Goal: Task Accomplishment & Management: Manage account settings

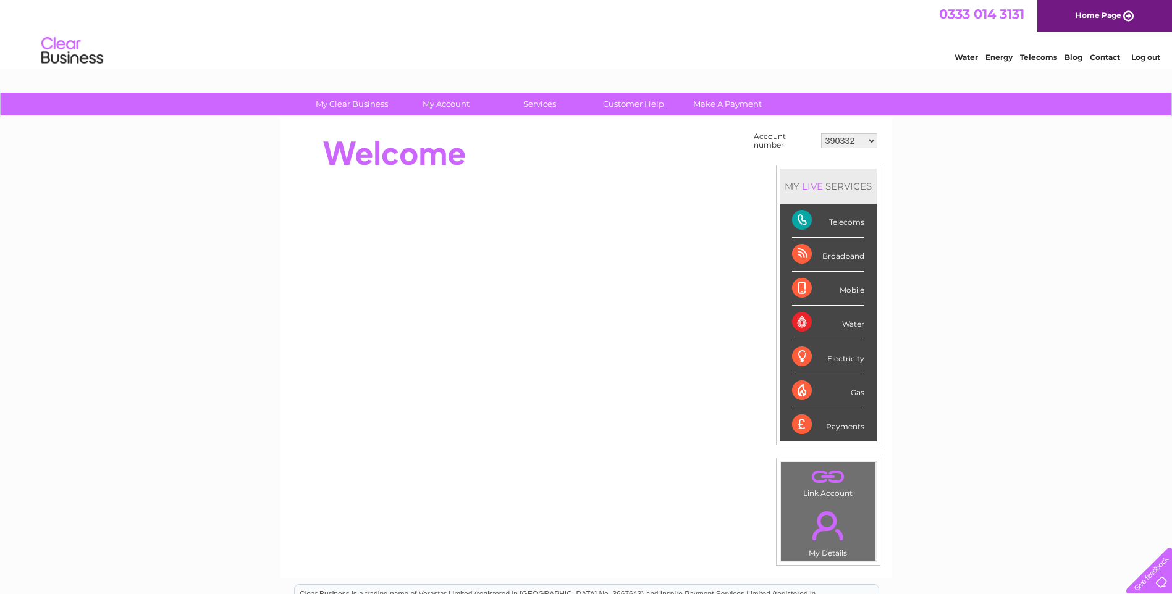
click at [848, 143] on select "390332 390340 30284940 30284944" at bounding box center [849, 140] width 56 height 15
select select "30284944"
click at [821, 133] on select "390332 390340 30284940 30284944" at bounding box center [849, 140] width 56 height 15
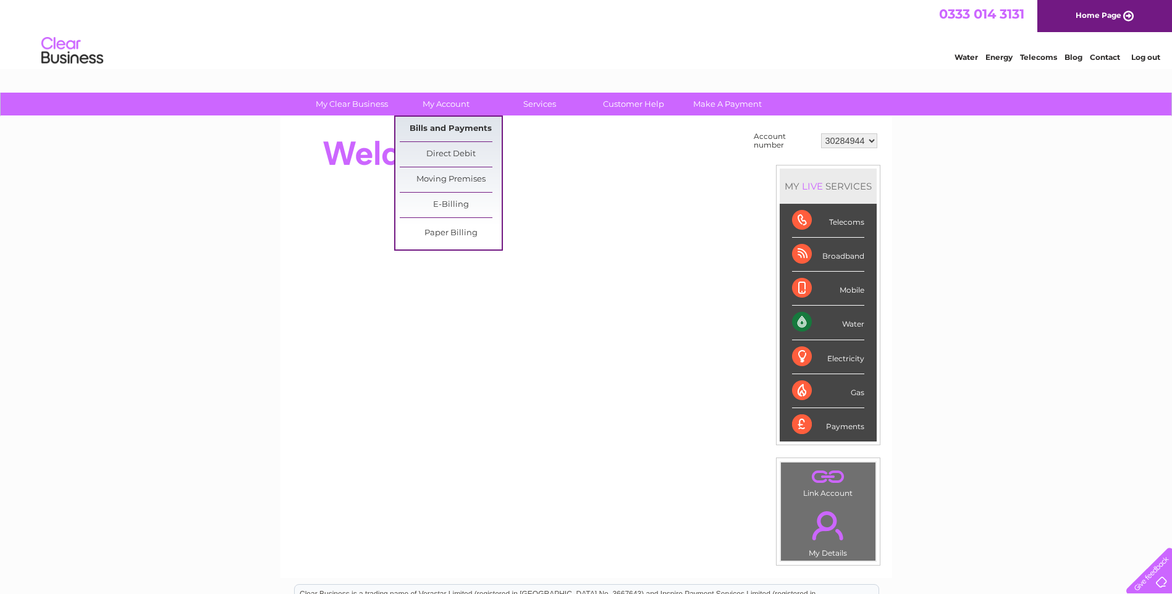
click at [446, 139] on link "Bills and Payments" at bounding box center [451, 129] width 102 height 25
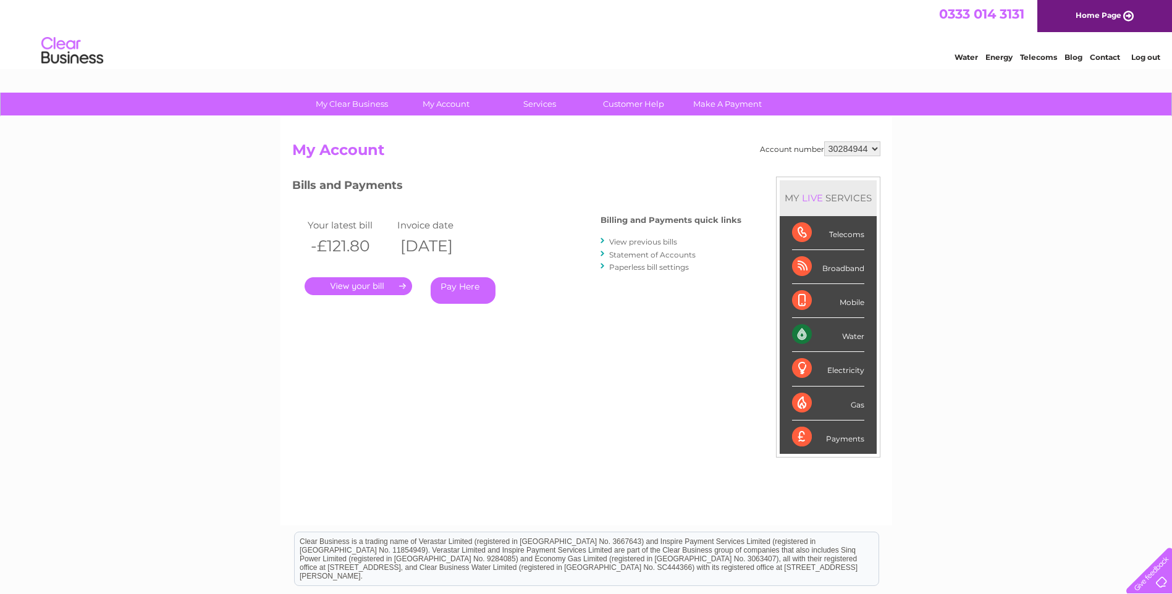
click at [383, 280] on link "." at bounding box center [359, 286] width 108 height 18
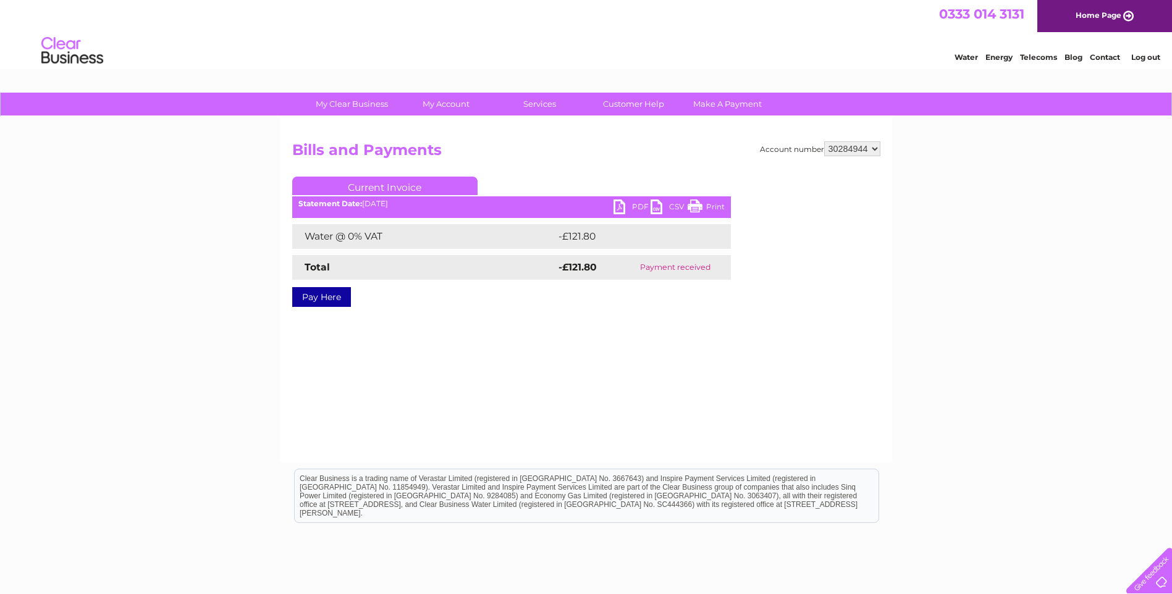
click at [866, 141] on select "390332 390340 30284940 30284944" at bounding box center [852, 148] width 56 height 15
select select "30284940"
click at [824, 141] on select "390332 390340 30284940 30284944" at bounding box center [852, 148] width 56 height 15
click at [850, 150] on select "390332 390340 30284940 30284944" at bounding box center [852, 148] width 56 height 15
select select "390340"
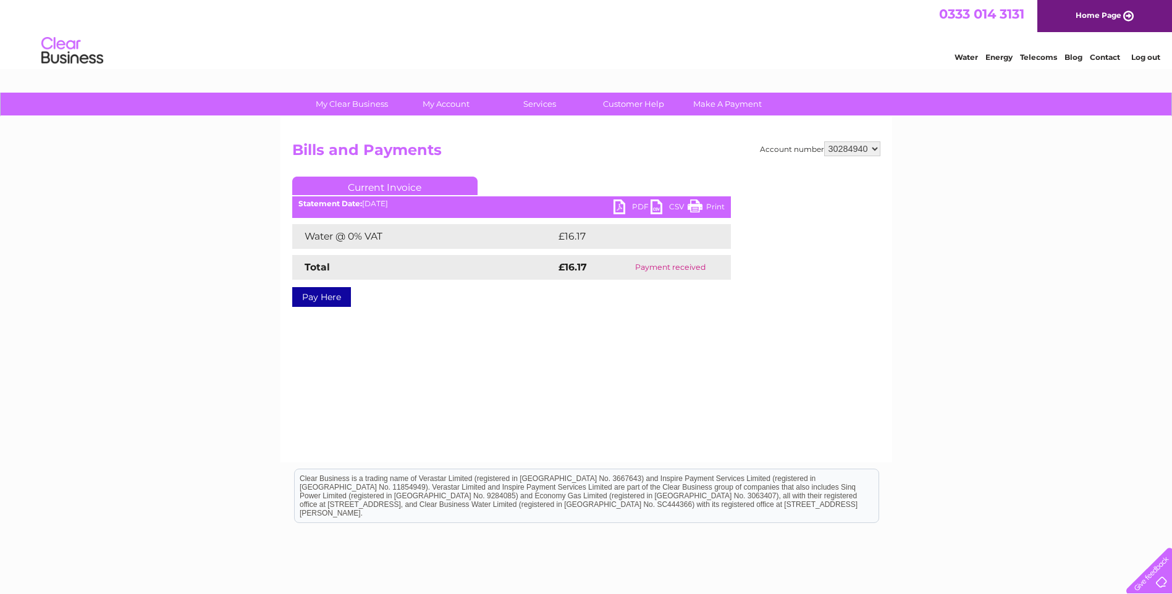
click at [824, 141] on select "390332 390340 30284940 30284944" at bounding box center [852, 148] width 56 height 15
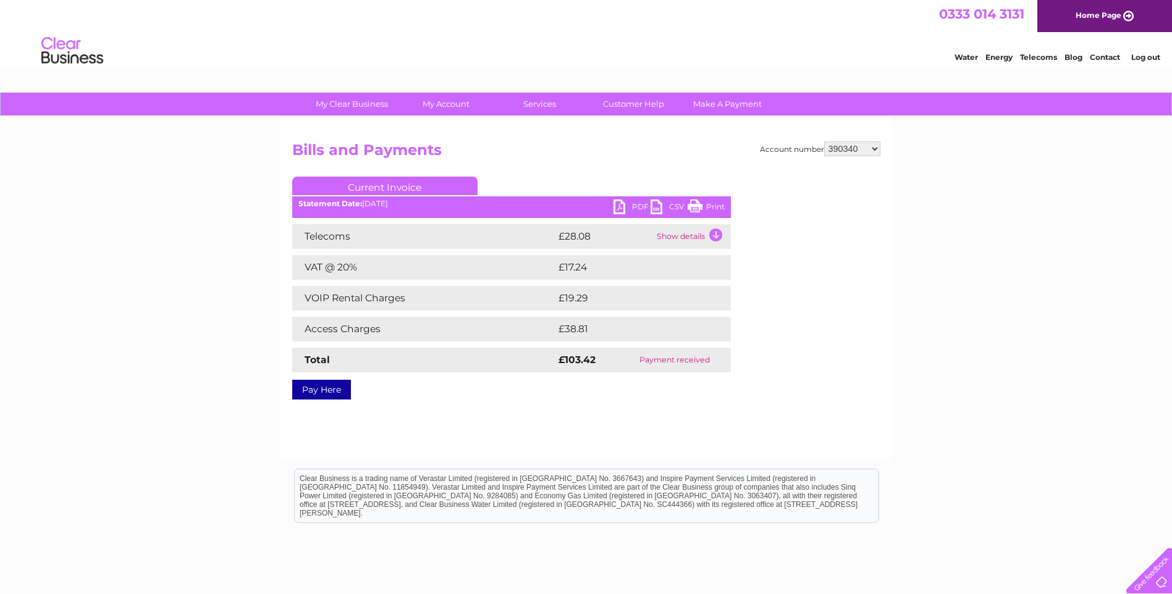
drag, startPoint x: 0, startPoint y: 0, endPoint x: 853, endPoint y: 148, distance: 865.4
click at [853, 148] on select "390332 390340 30284940 30284944" at bounding box center [852, 148] width 56 height 15
select select "390332"
click at [824, 141] on select "390332 390340 30284940 30284944" at bounding box center [852, 148] width 56 height 15
